Goal: Task Accomplishment & Management: Manage account settings

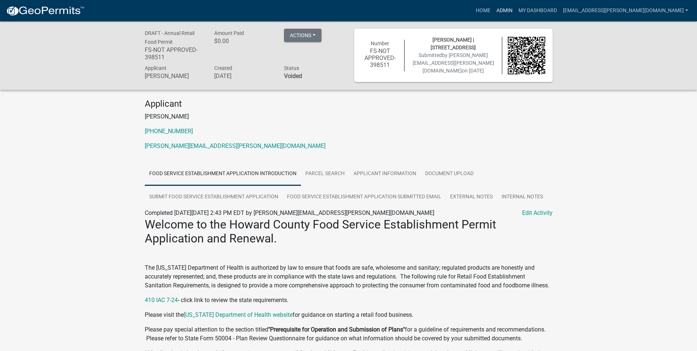
click at [516, 13] on link "Admin" at bounding box center [504, 11] width 22 height 14
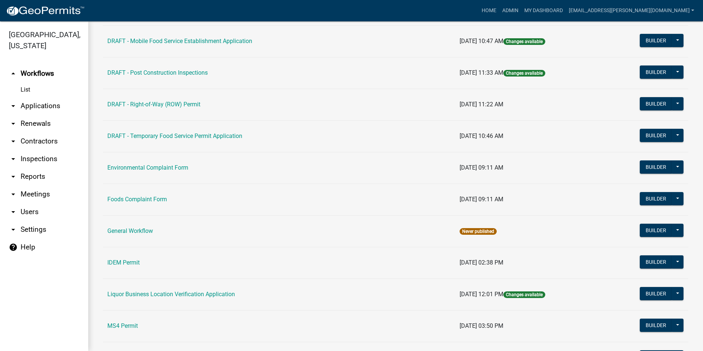
scroll to position [367, 0]
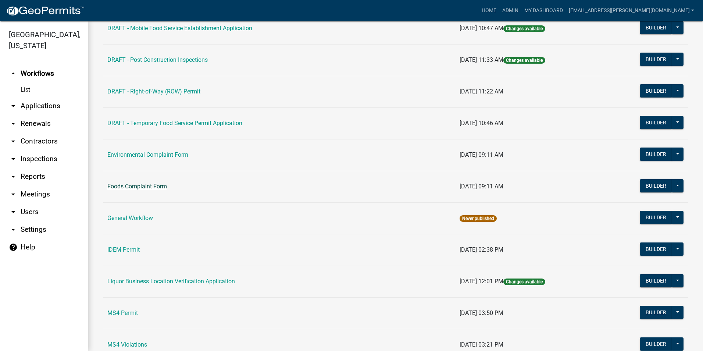
click at [155, 183] on link "Foods Complaint Form" at bounding box center [137, 186] width 60 height 7
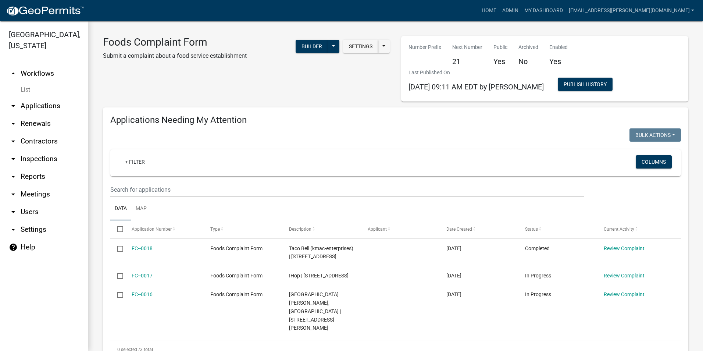
select select "3: 100"
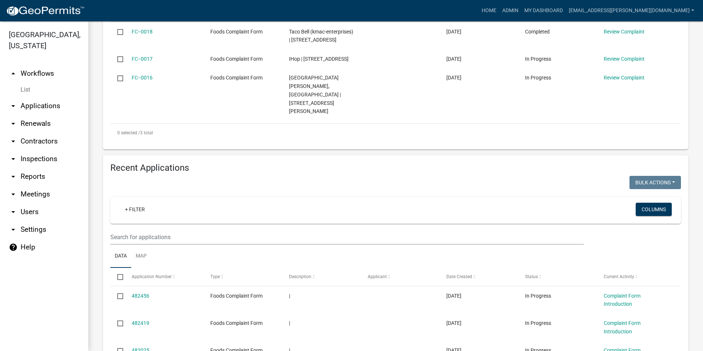
scroll to position [69, 0]
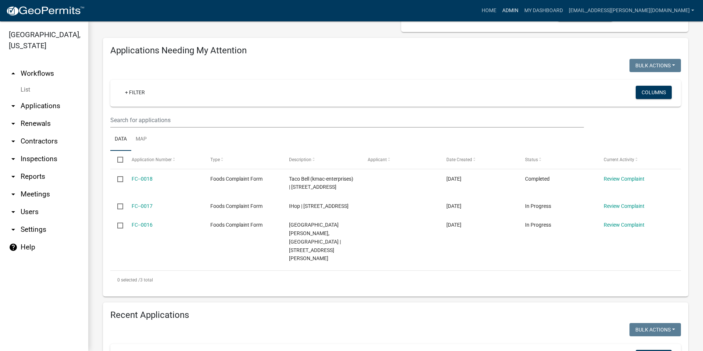
click at [521, 11] on link "Admin" at bounding box center [510, 11] width 22 height 14
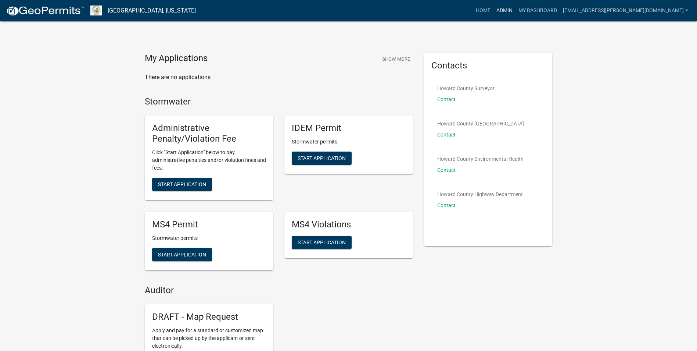
click at [516, 11] on link "Admin" at bounding box center [504, 11] width 22 height 14
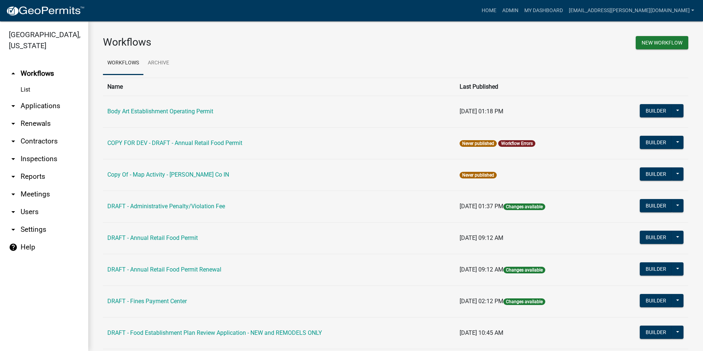
click at [27, 104] on link "arrow_drop_down Applications" at bounding box center [44, 106] width 88 height 18
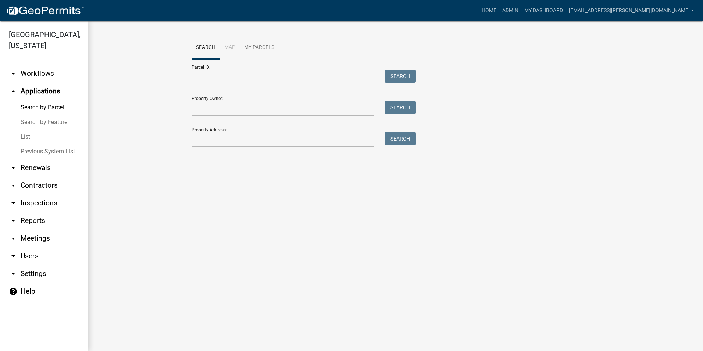
click at [34, 219] on link "arrow_drop_down Reports" at bounding box center [44, 221] width 88 height 18
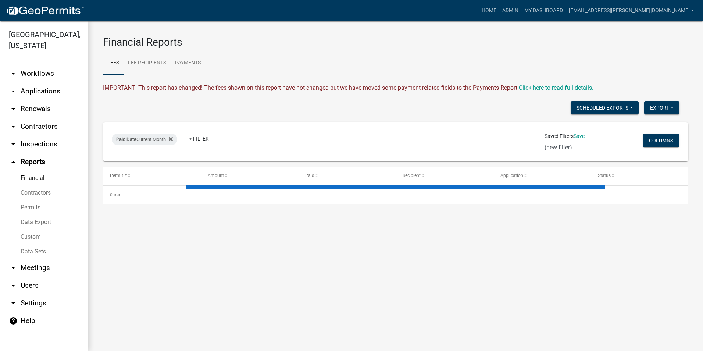
click at [32, 269] on link "arrow_drop_down Meetings" at bounding box center [44, 268] width 88 height 18
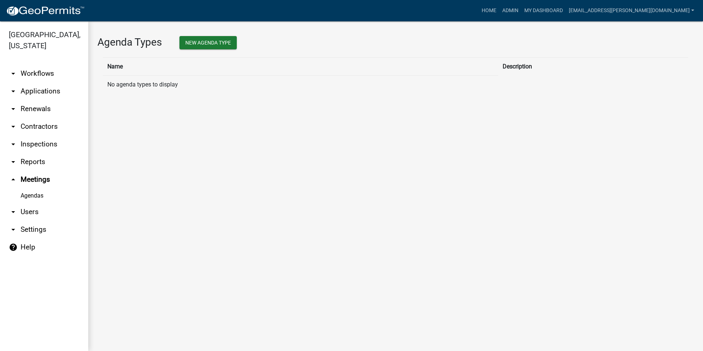
click at [41, 88] on link "arrow_drop_down Applications" at bounding box center [44, 91] width 88 height 18
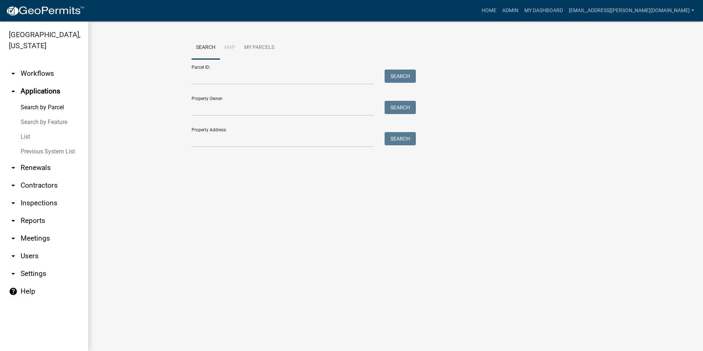
click at [36, 168] on link "arrow_drop_down Renewals" at bounding box center [44, 168] width 88 height 18
